Goal: Task Accomplishment & Management: Complete application form

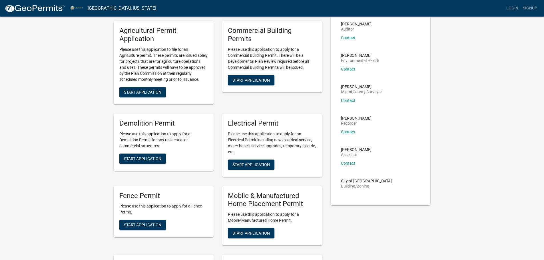
scroll to position [228, 0]
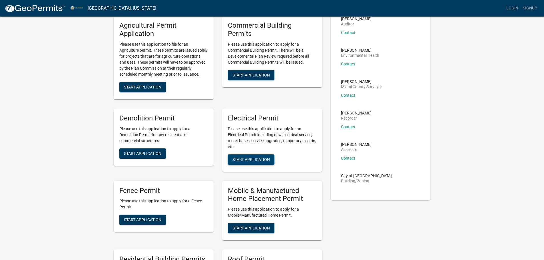
click at [258, 162] on span "Start Application" at bounding box center [250, 159] width 37 height 5
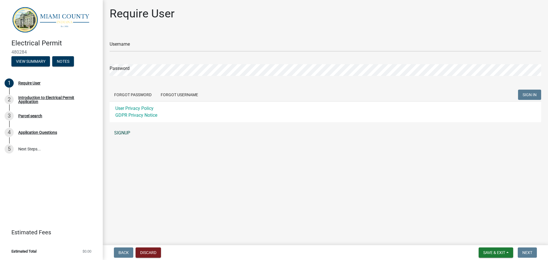
click at [125, 132] on link "SIGNUP" at bounding box center [326, 132] width 432 height 11
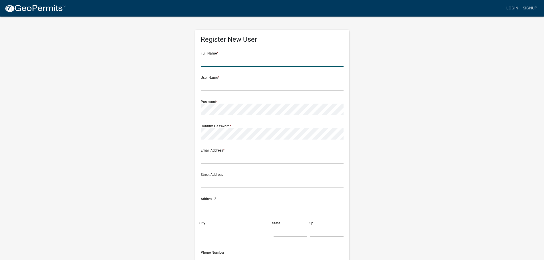
click at [233, 63] on input "text" at bounding box center [272, 61] width 143 height 12
type input "Marc Wray"
type input "[EMAIL_ADDRESS][DOMAIN_NAME]"
type input "5268 E 775 S"
type input "PERU"
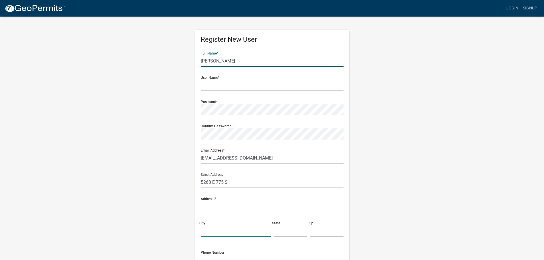
type input "[US_STATE]"
type input "46970"
click at [218, 85] on input "text" at bounding box center [272, 85] width 143 height 12
drag, startPoint x: 210, startPoint y: 61, endPoint x: 211, endPoint y: 66, distance: 5.0
click at [210, 61] on input "Marc Wray" at bounding box center [272, 61] width 143 height 12
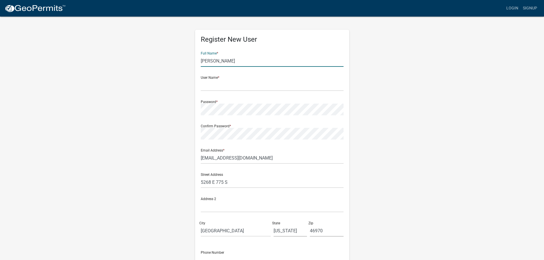
type input "[PERSON_NAME]"
click at [215, 87] on input "text" at bounding box center [272, 85] width 143 height 12
type input "[EMAIL_ADDRESS][DOMAIN_NAME]"
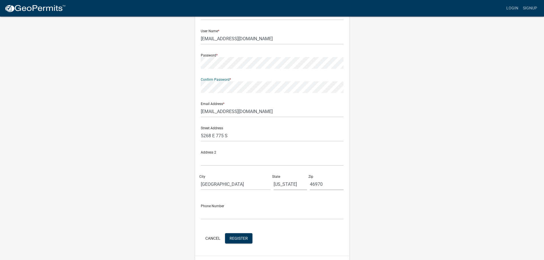
scroll to position [61, 0]
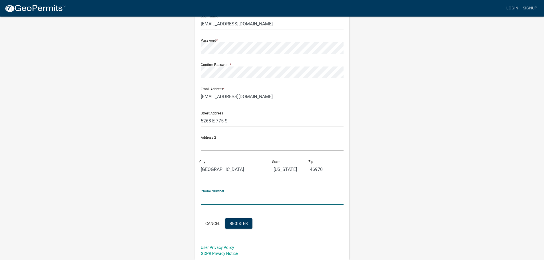
click at [226, 202] on input "text" at bounding box center [272, 199] width 143 height 12
type input "7658634795"
click at [164, 211] on div "Register New User Full Name * Marcus Wray User Name * marcwray@gmail.com Passwo…" at bounding box center [272, 108] width 326 height 306
click at [241, 225] on span "Register" at bounding box center [239, 223] width 18 height 5
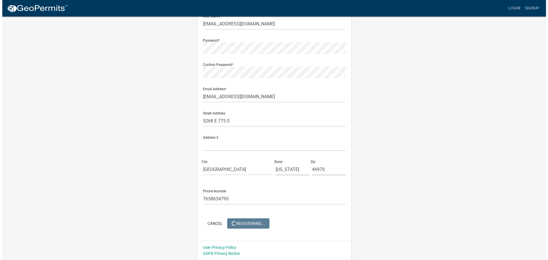
scroll to position [0, 0]
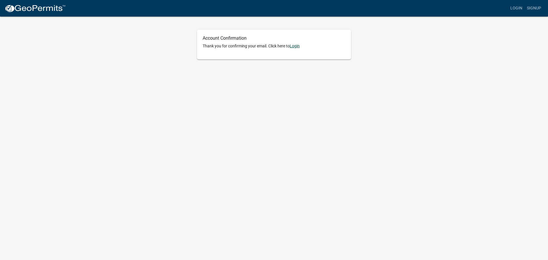
click at [298, 45] on link "Login" at bounding box center [295, 46] width 10 height 5
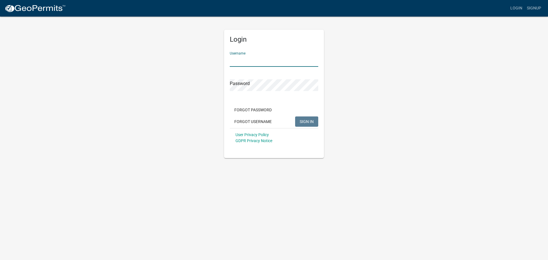
click at [253, 61] on input "Username" at bounding box center [274, 61] width 89 height 12
type input "[EMAIL_ADDRESS][DOMAIN_NAME]"
click at [295, 117] on button "SIGN IN" at bounding box center [306, 122] width 23 height 10
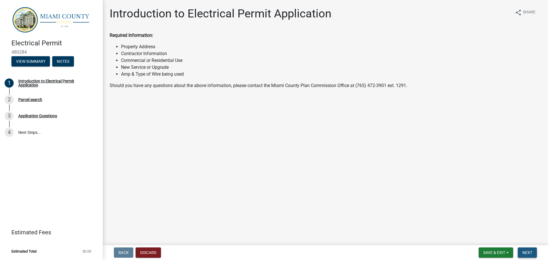
click at [527, 252] on span "Next" at bounding box center [528, 252] width 10 height 5
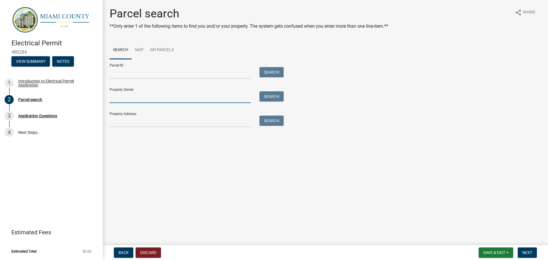
click at [120, 98] on input "Property Owner:" at bounding box center [180, 97] width 141 height 12
type input "[PERSON_NAME]"
click at [268, 97] on button "Search" at bounding box center [272, 96] width 24 height 10
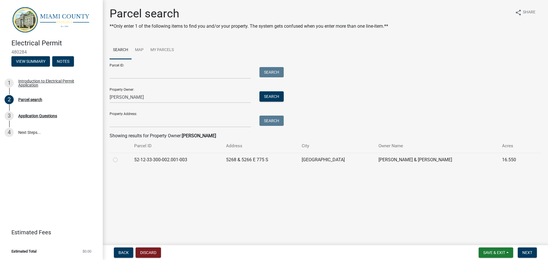
click at [120, 156] on label at bounding box center [120, 156] width 0 height 0
click at [120, 160] on input "radio" at bounding box center [122, 158] width 4 height 4
radio input "true"
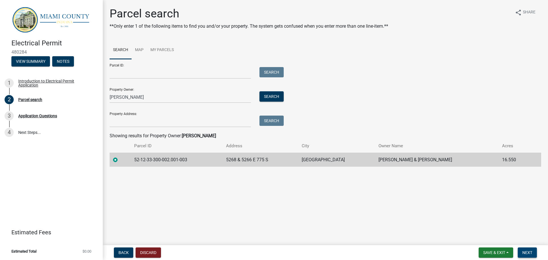
click at [529, 253] on span "Next" at bounding box center [528, 252] width 10 height 5
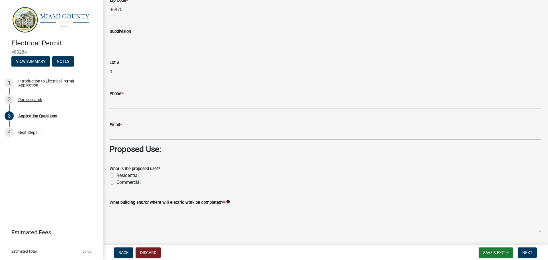
scroll to position [428, 0]
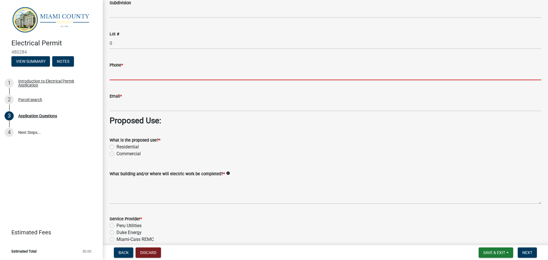
click at [156, 73] on input "Phone *" at bounding box center [326, 75] width 432 height 12
type input "7658634795"
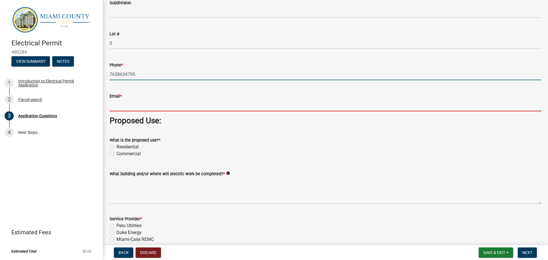
click at [159, 104] on input "Email *" at bounding box center [326, 106] width 432 height 12
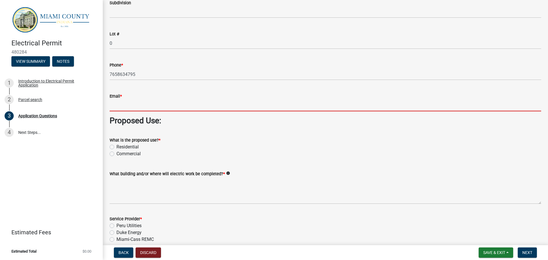
type input "[EMAIL_ADDRESS][DOMAIN_NAME]"
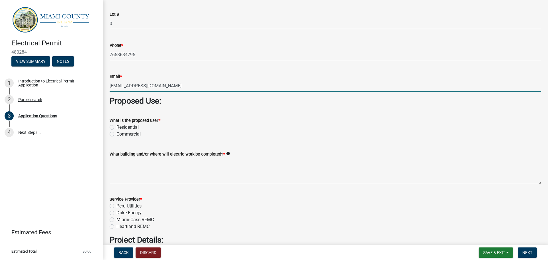
scroll to position [457, 0]
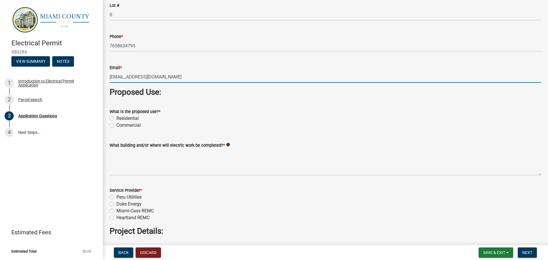
click at [117, 118] on label "Residential" at bounding box center [128, 118] width 22 height 7
click at [117, 118] on input "Residential" at bounding box center [119, 117] width 4 height 4
radio input "true"
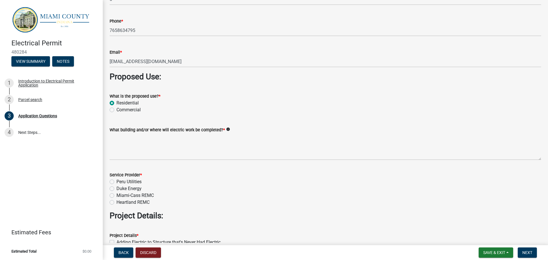
scroll to position [485, 0]
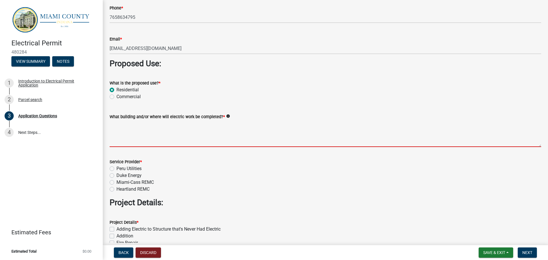
click at [119, 142] on textarea "What building and/or where will electric work be completed? *" at bounding box center [326, 133] width 432 height 27
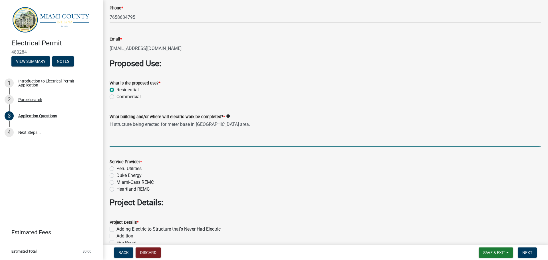
scroll to position [514, 0]
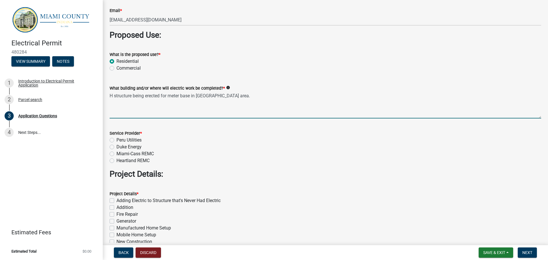
type textarea "H structure being erected for meter base in [GEOGRAPHIC_DATA] area."
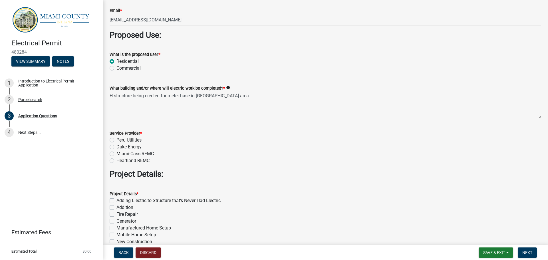
click at [117, 140] on label "Peru Utilities" at bounding box center [129, 140] width 25 height 7
click at [117, 140] on input "Peru Utilities" at bounding box center [119, 139] width 4 height 4
radio input "true"
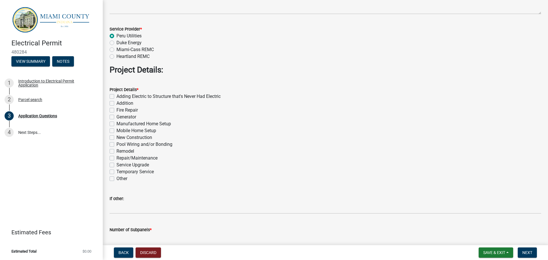
scroll to position [628, 0]
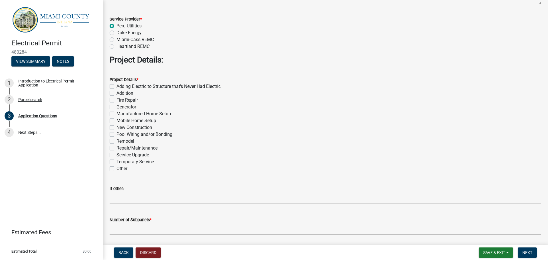
click at [117, 169] on label "Other" at bounding box center [122, 168] width 11 height 7
click at [117, 169] on input "Other" at bounding box center [119, 167] width 4 height 4
checkbox input "true"
checkbox input "false"
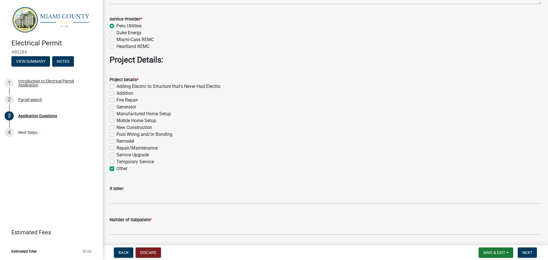
checkbox input "false"
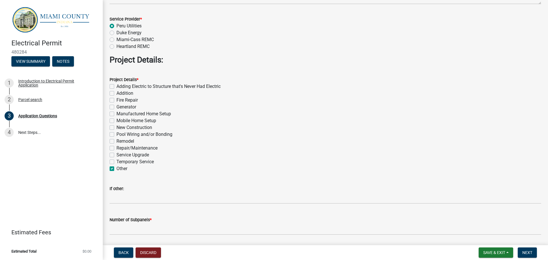
checkbox input "false"
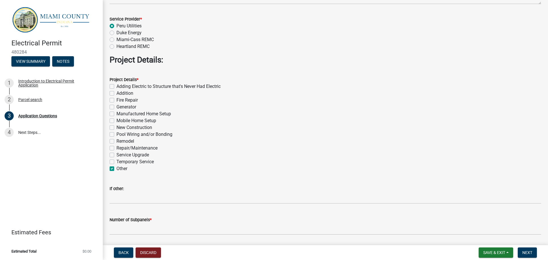
checkbox input "true"
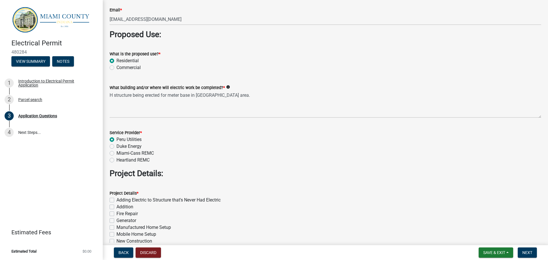
scroll to position [514, 0]
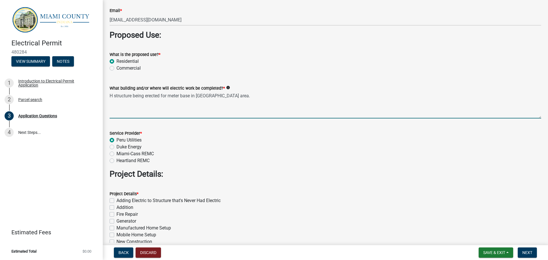
click at [236, 98] on textarea "H structure being erected for meter base in [GEOGRAPHIC_DATA] area." at bounding box center [326, 105] width 432 height 27
drag, startPoint x: 234, startPoint y: 95, endPoint x: 126, endPoint y: 101, distance: 108.6
click at [109, 105] on div "What building and/or where will electric work be completed? * info H structure …" at bounding box center [325, 98] width 440 height 42
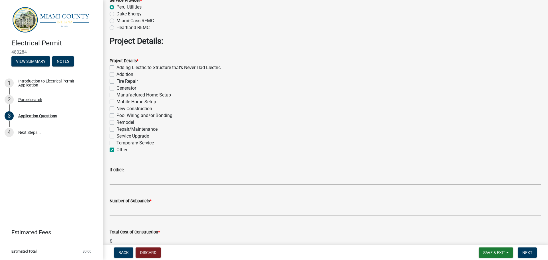
scroll to position [657, 0]
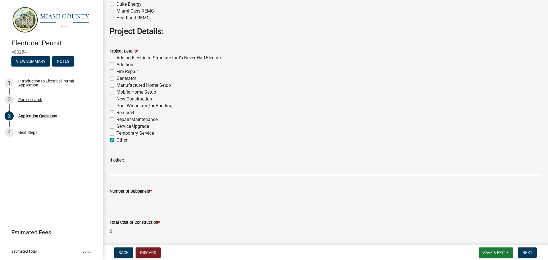
click at [123, 168] on input "If other:" at bounding box center [326, 170] width 432 height 12
paste input "H structure being erected for meter base in [GEOGRAPHIC_DATA] area."
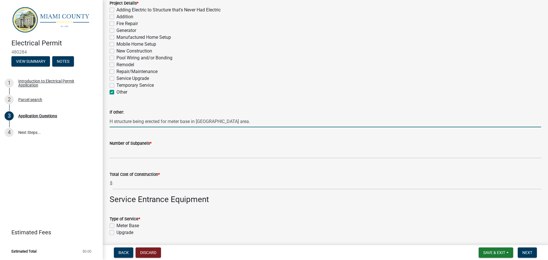
scroll to position [714, 0]
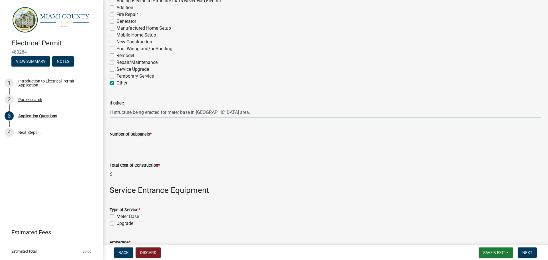
type input "H structure being erected for meter base in [GEOGRAPHIC_DATA] area."
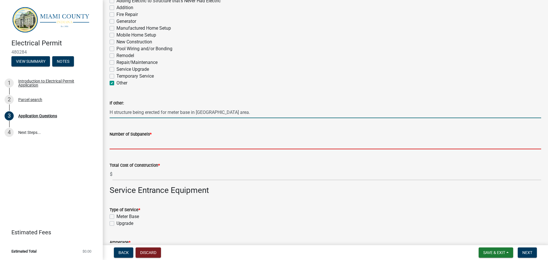
click at [130, 144] on input "Number of Subpanels *" at bounding box center [326, 144] width 432 height 12
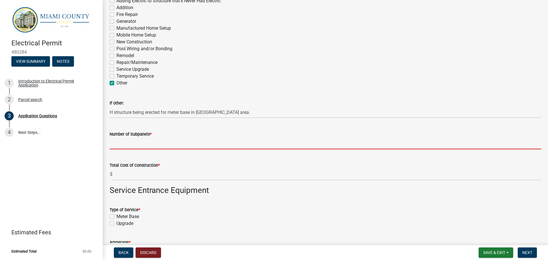
drag, startPoint x: 130, startPoint y: 144, endPoint x: 115, endPoint y: 143, distance: 15.2
click at [115, 143] on input "Number of Subpanels *" at bounding box center [326, 144] width 432 height 12
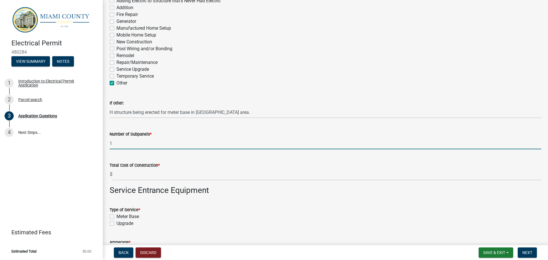
type input "1"
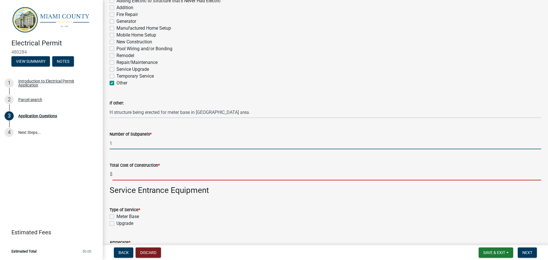
click at [133, 176] on input "text" at bounding box center [327, 175] width 429 height 12
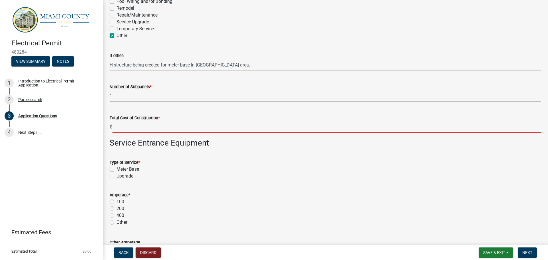
scroll to position [771, 0]
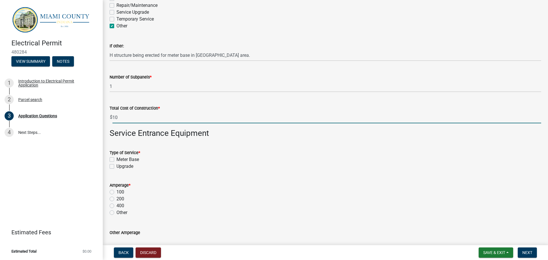
type input "1"
type input "750.00"
click at [117, 160] on label "Meter Base" at bounding box center [128, 159] width 23 height 7
click at [117, 160] on input "Meter Base" at bounding box center [119, 158] width 4 height 4
checkbox input "true"
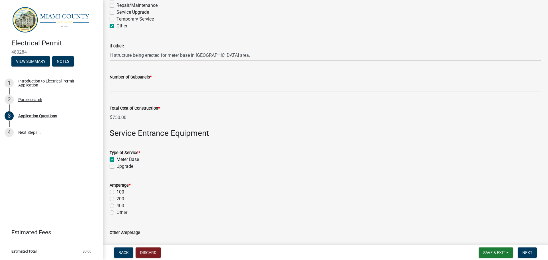
checkbox input "false"
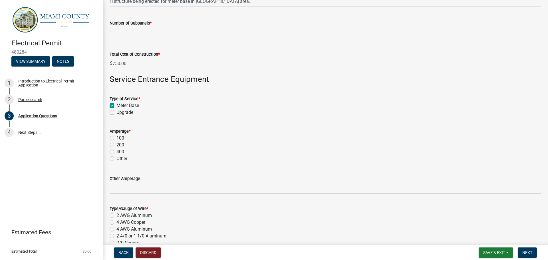
scroll to position [828, 0]
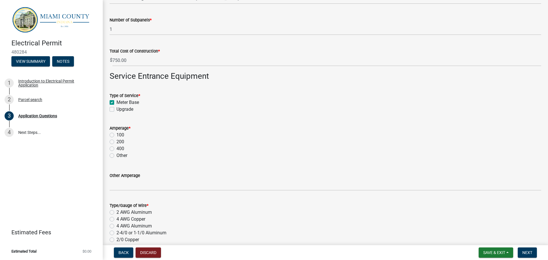
drag, startPoint x: 113, startPoint y: 134, endPoint x: 153, endPoint y: 135, distance: 40.0
click at [117, 135] on label "100" at bounding box center [121, 135] width 8 height 7
click at [117, 135] on input "100" at bounding box center [119, 134] width 4 height 4
radio input "true"
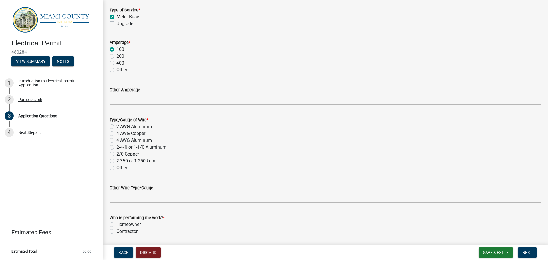
scroll to position [933, 0]
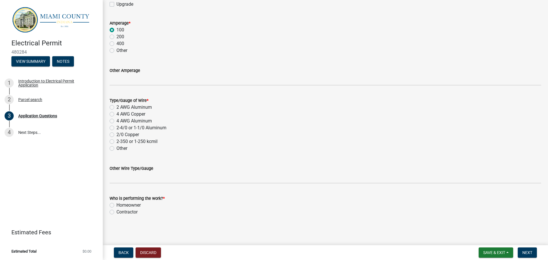
click at [117, 204] on label "Homeowner" at bounding box center [129, 205] width 24 height 7
click at [117, 204] on input "Homeowner" at bounding box center [119, 204] width 4 height 4
radio input "true"
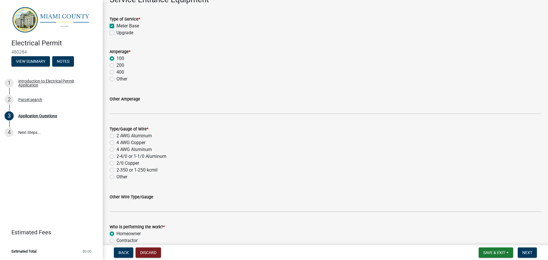
click at [117, 157] on label "2-4/0 or 1-1/0 Aluminum" at bounding box center [142, 156] width 50 height 7
click at [117, 157] on input "2-4/0 or 1-1/0 Aluminum" at bounding box center [119, 155] width 4 height 4
radio input "true"
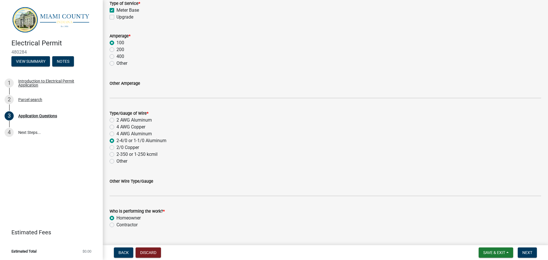
scroll to position [933, 0]
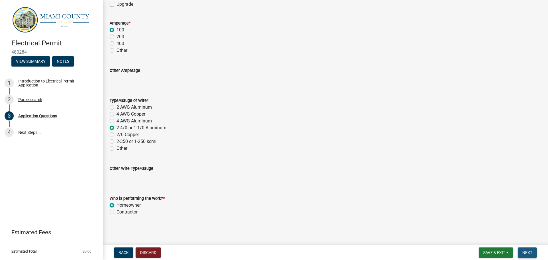
click at [530, 251] on span "Next" at bounding box center [528, 252] width 10 height 5
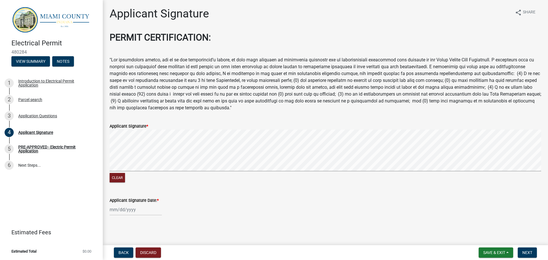
click at [233, 142] on form "Applicant Signature * Clear" at bounding box center [326, 150] width 432 height 68
click at [244, 129] on form "Applicant Signature * Clear" at bounding box center [326, 150] width 432 height 68
click at [132, 211] on div at bounding box center [136, 210] width 52 height 12
select select "9"
select select "2025"
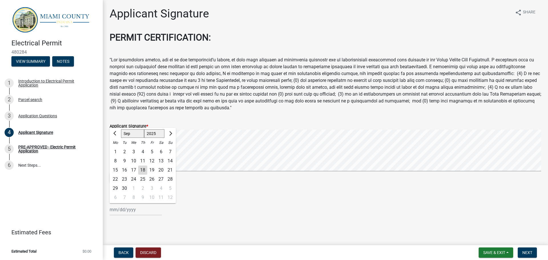
click at [144, 170] on div "18" at bounding box center [142, 170] width 9 height 9
type input "[DATE]"
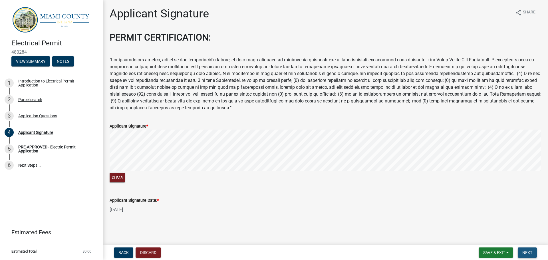
click at [527, 254] on span "Next" at bounding box center [528, 252] width 10 height 5
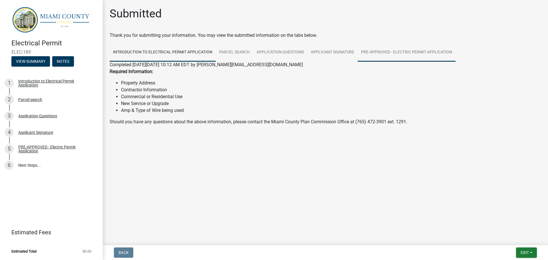
click at [399, 52] on link "PRE-APPROVED - Electric Permit Application" at bounding box center [407, 52] width 98 height 18
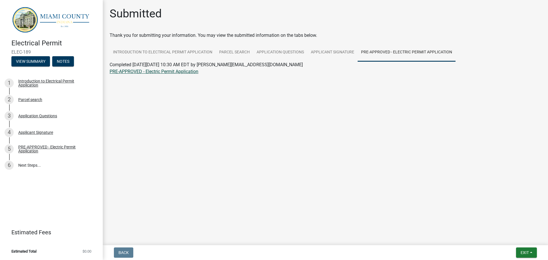
click at [161, 72] on link "PRE-APPROVED - Electric Permit Application" at bounding box center [154, 71] width 89 height 5
click at [325, 53] on link "Applicant Signature" at bounding box center [333, 52] width 50 height 18
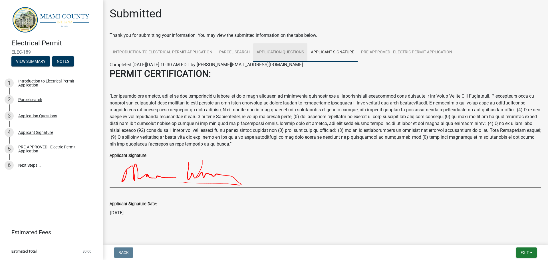
click at [271, 52] on link "Application Questions" at bounding box center [280, 52] width 54 height 18
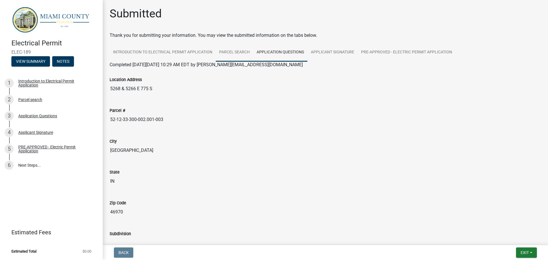
click at [227, 52] on link "Parcel search" at bounding box center [234, 52] width 37 height 18
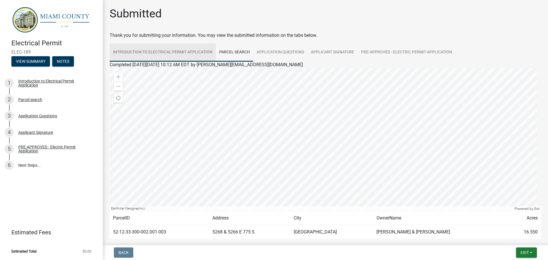
click at [187, 52] on link "Introduction to Electrical Permit Application" at bounding box center [163, 52] width 106 height 18
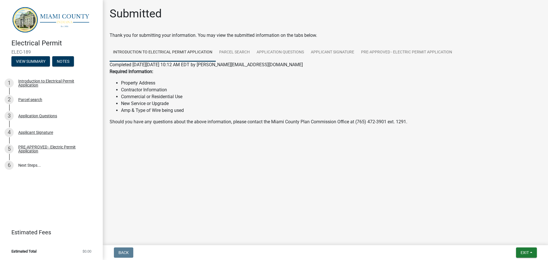
click at [133, 52] on link "Introduction to Electrical Permit Application" at bounding box center [163, 52] width 106 height 18
click at [23, 164] on link "6 Next Steps..." at bounding box center [51, 165] width 103 height 17
click at [32, 164] on link "6 Next Steps..." at bounding box center [51, 165] width 103 height 17
click at [422, 53] on link "PRE-APPROVED - Electric Permit Application" at bounding box center [407, 52] width 98 height 18
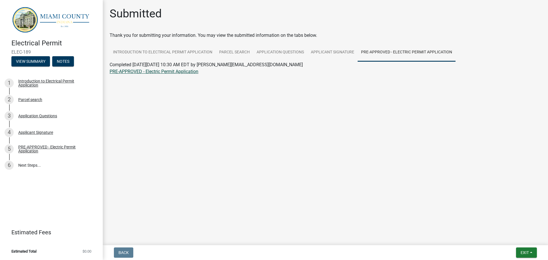
click at [166, 72] on link "PRE-APPROVED - Electric Permit Application" at bounding box center [154, 71] width 89 height 5
click at [526, 252] on span "Exit" at bounding box center [525, 252] width 8 height 5
click at [505, 238] on button "Save & Exit" at bounding box center [514, 238] width 46 height 14
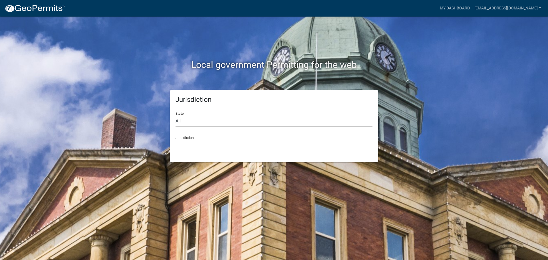
click at [443, 60] on div "Local government Permitting for the web Jurisdiction State All [US_STATE] [US_S…" at bounding box center [274, 130] width 548 height 260
click at [188, 121] on select "All [US_STATE] [US_STATE] [US_STATE] [US_STATE] [US_STATE] [US_STATE] [US_STATE…" at bounding box center [274, 121] width 197 height 12
click at [465, 106] on div "Local government Permitting for the web Jurisdiction State All [US_STATE] [US_S…" at bounding box center [274, 130] width 548 height 260
click at [472, 9] on link "My Dashboard" at bounding box center [455, 8] width 35 height 11
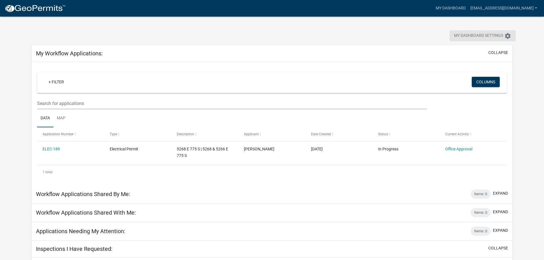
click at [466, 34] on span "My Dashboard Settings" at bounding box center [478, 36] width 49 height 7
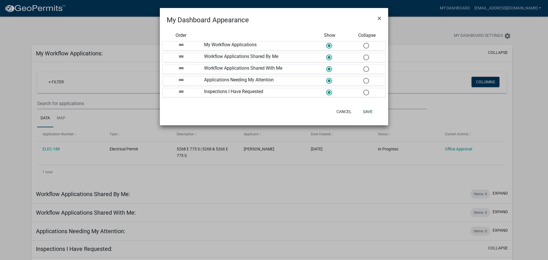
click at [415, 29] on ngb-modal-window "My Dashboard Appearance × Order Show Collapse drag_handle My Workflow Applicati…" at bounding box center [274, 130] width 548 height 260
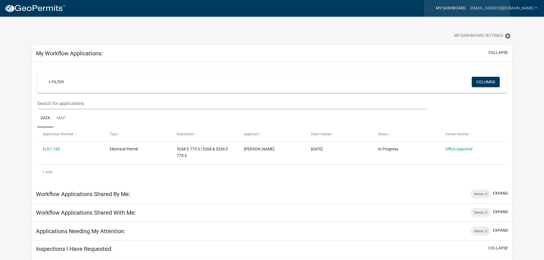
click at [467, 8] on link "My Dashboard" at bounding box center [450, 8] width 35 height 11
click at [459, 9] on link "My Dashboard" at bounding box center [450, 8] width 35 height 11
click at [464, 8] on link "My Dashboard" at bounding box center [450, 8] width 35 height 11
click at [293, 75] on div "+ Filter Columns" at bounding box center [272, 82] width 465 height 21
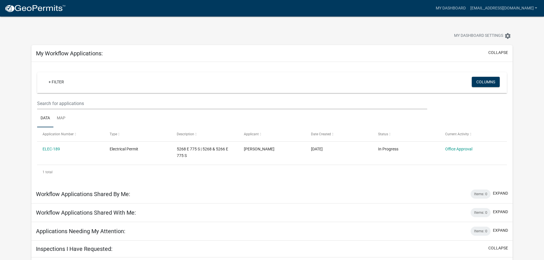
click at [233, 40] on div at bounding box center [170, 36] width 286 height 13
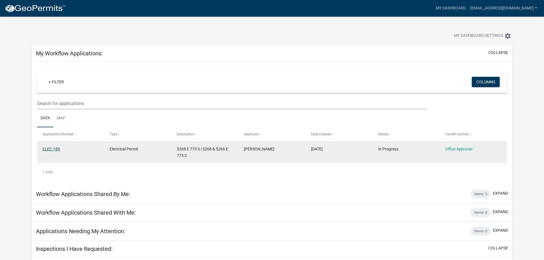
click at [51, 148] on link "ELEC-189" at bounding box center [51, 149] width 17 height 5
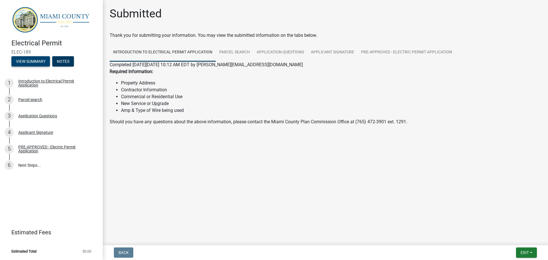
click at [29, 60] on button "View Summary" at bounding box center [30, 61] width 39 height 10
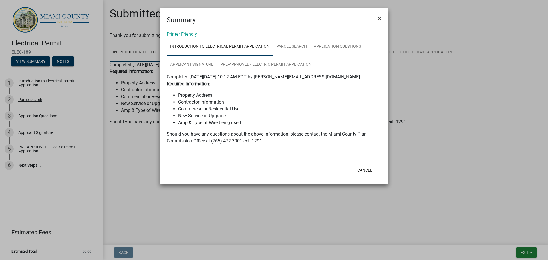
click at [379, 18] on span "×" at bounding box center [380, 18] width 4 height 8
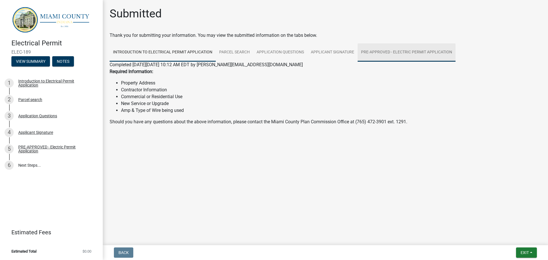
click at [394, 50] on link "PRE-APPROVED - Electric Permit Application" at bounding box center [407, 52] width 98 height 18
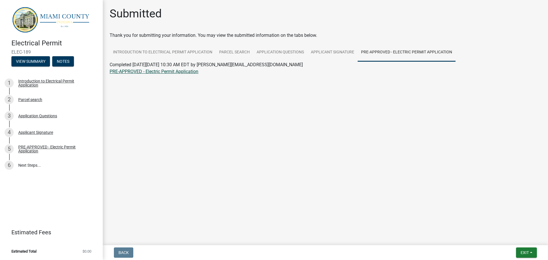
click at [149, 71] on link "PRE-APPROVED - Electric Permit Application" at bounding box center [154, 71] width 89 height 5
click at [525, 253] on span "Exit" at bounding box center [525, 252] width 8 height 5
click at [505, 238] on button "Save & Exit" at bounding box center [514, 238] width 46 height 14
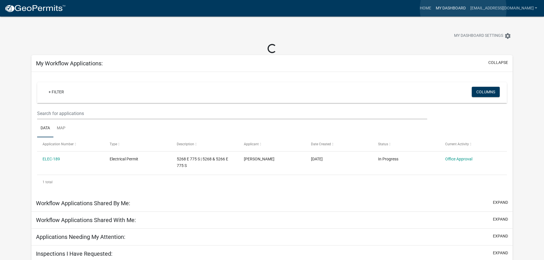
click at [463, 9] on link "My Dashboard" at bounding box center [450, 8] width 35 height 11
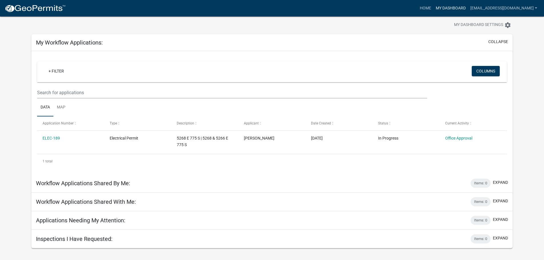
scroll to position [17, 0]
